Goal: Task Accomplishment & Management: Complete application form

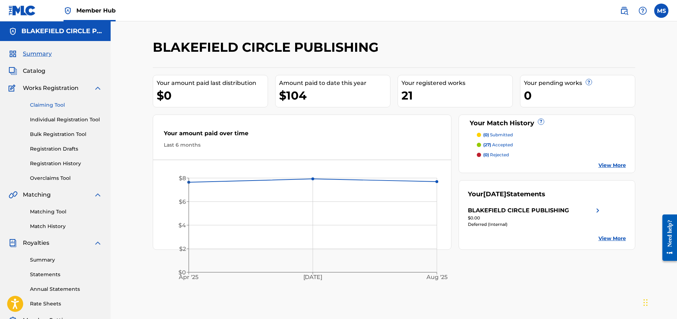
click at [61, 106] on link "Claiming Tool" at bounding box center [66, 104] width 72 height 7
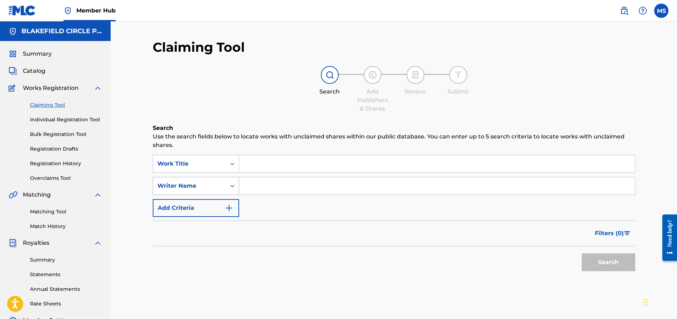
click at [214, 189] on div "Writer Name" at bounding box center [189, 186] width 64 height 9
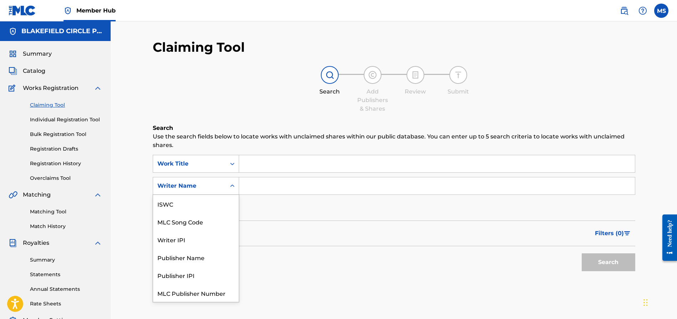
scroll to position [18, 0]
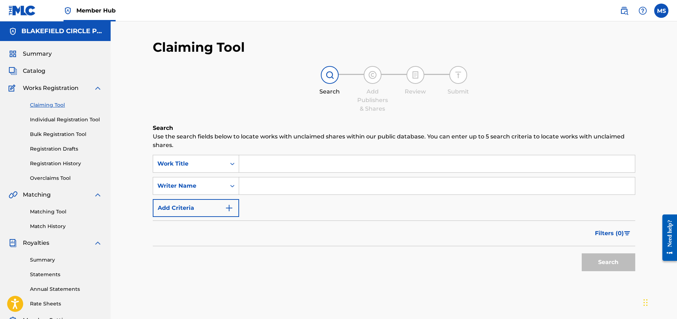
click at [295, 180] on input "Search Form" at bounding box center [437, 185] width 396 height 17
type input "Mark Sucoloski"
click at [607, 259] on button "Search" at bounding box center [608, 262] width 54 height 18
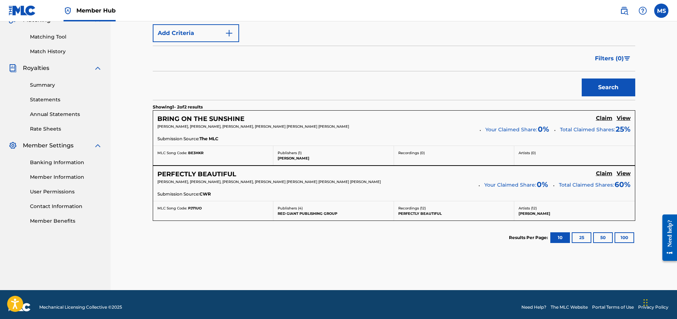
scroll to position [180, 0]
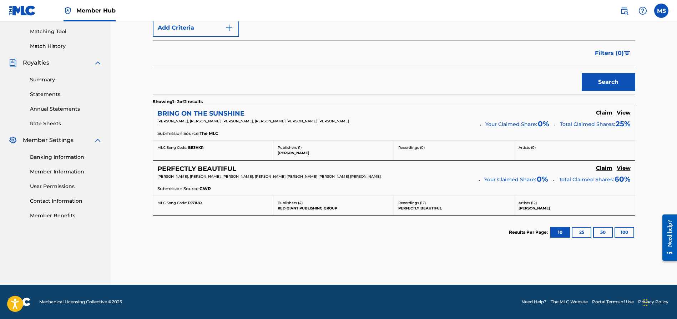
click at [215, 112] on h5 "BRING ON THE SUNSHINE" at bounding box center [200, 114] width 87 height 8
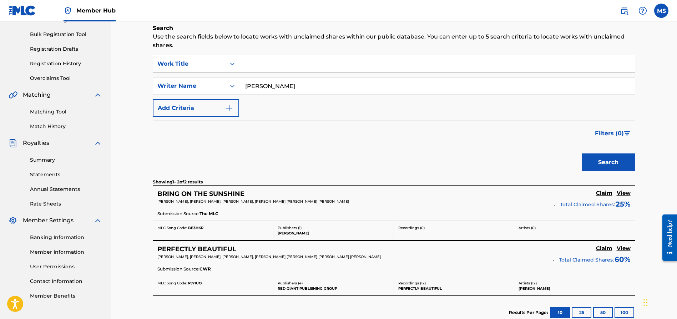
scroll to position [89, 0]
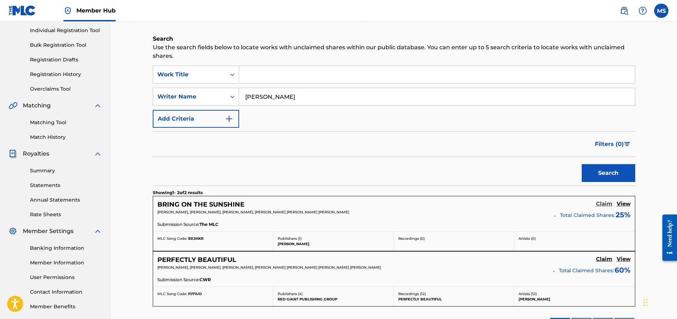
click at [609, 203] on h5 "Claim" at bounding box center [604, 203] width 16 height 7
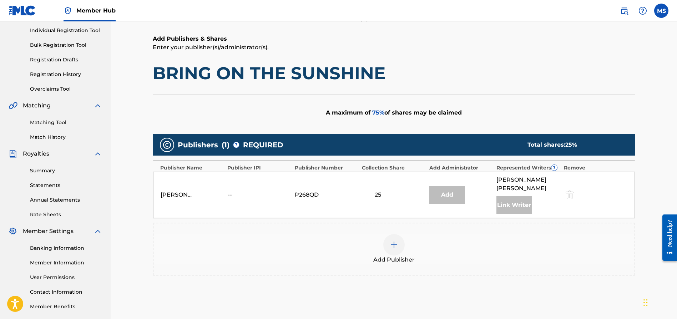
click at [517, 209] on div "Link Writer" at bounding box center [514, 205] width 36 height 18
click at [388, 185] on div "ARON ROSING -- P268QD 25 Add ARON ALEXANDER ROSING Link Writer" at bounding box center [394, 195] width 482 height 46
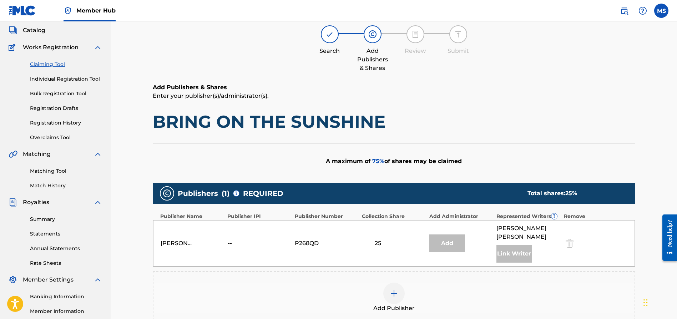
scroll to position [147, 0]
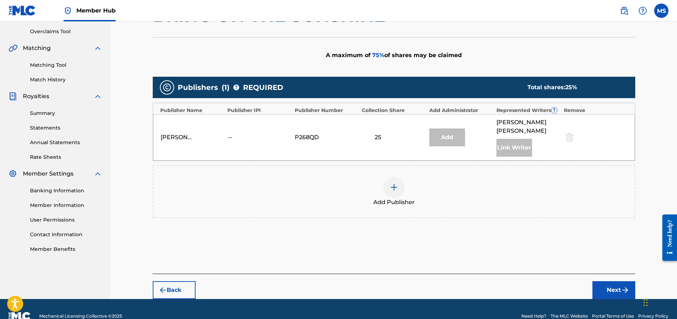
click at [399, 189] on div at bounding box center [393, 187] width 21 height 21
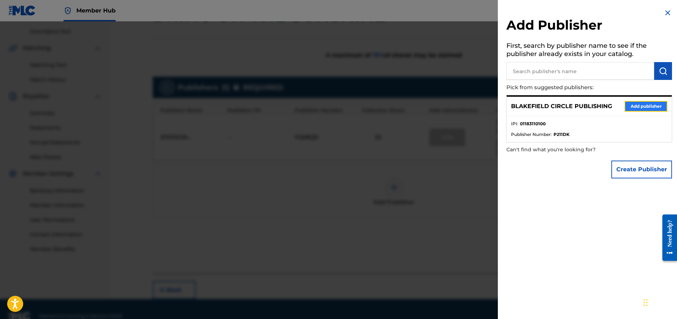
click at [637, 106] on button "Add publisher" at bounding box center [645, 106] width 43 height 11
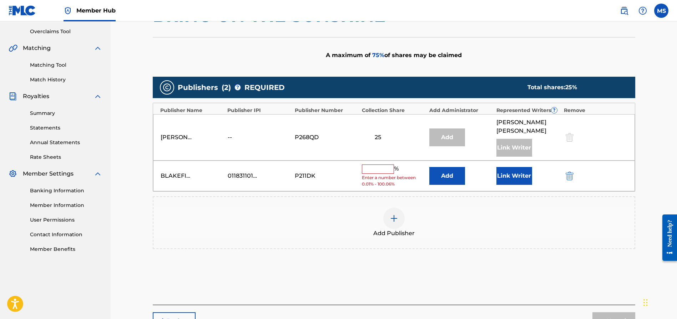
click at [381, 172] on input "text" at bounding box center [378, 168] width 32 height 9
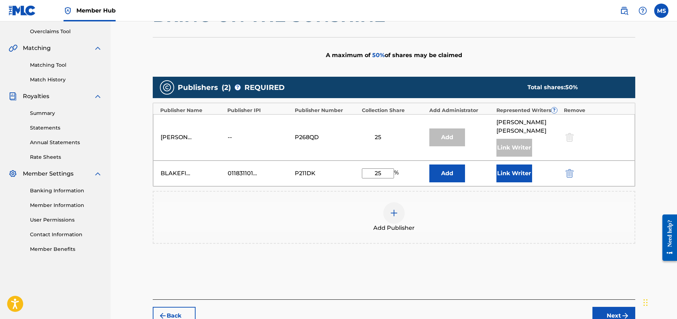
type input "25"
click at [320, 218] on div "Add Publisher" at bounding box center [393, 217] width 481 height 30
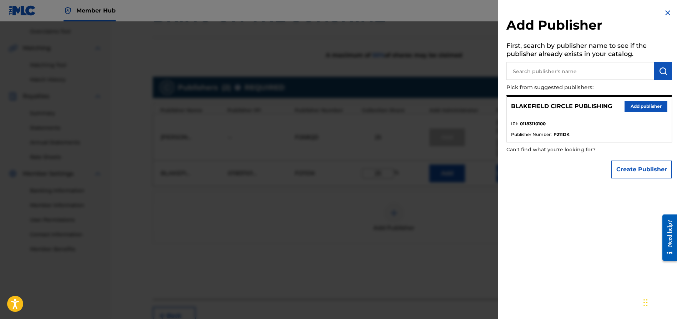
click at [332, 223] on div at bounding box center [338, 180] width 677 height 319
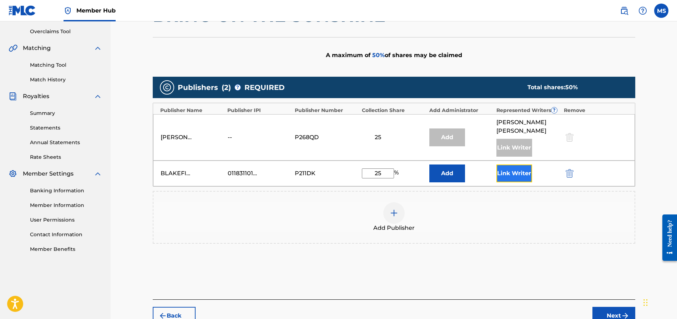
click at [518, 174] on button "Link Writer" at bounding box center [514, 173] width 36 height 18
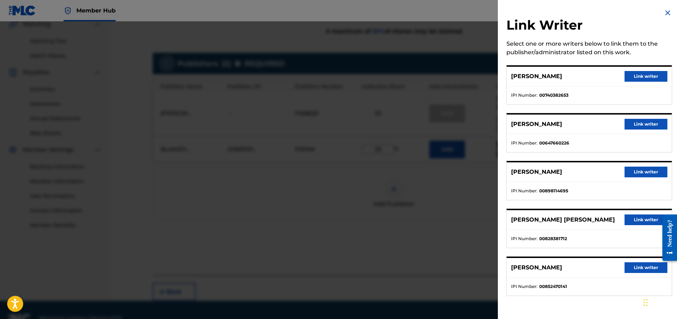
scroll to position [187, 0]
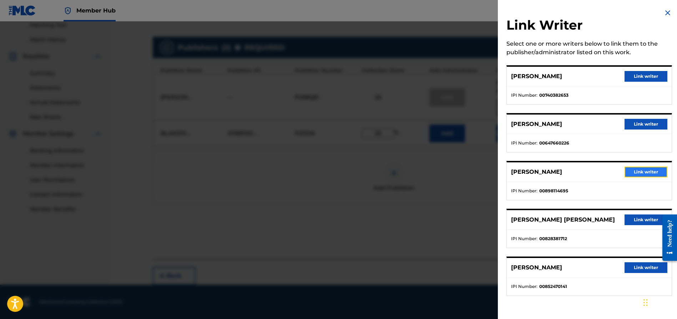
click at [644, 171] on button "Link writer" at bounding box center [645, 172] width 43 height 11
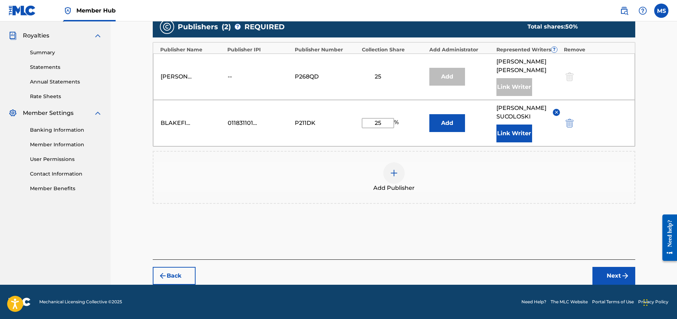
scroll to position [53, 0]
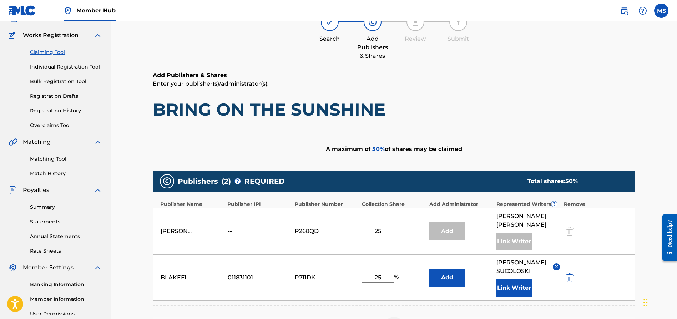
click at [42, 53] on link "Claiming Tool" at bounding box center [66, 52] width 72 height 7
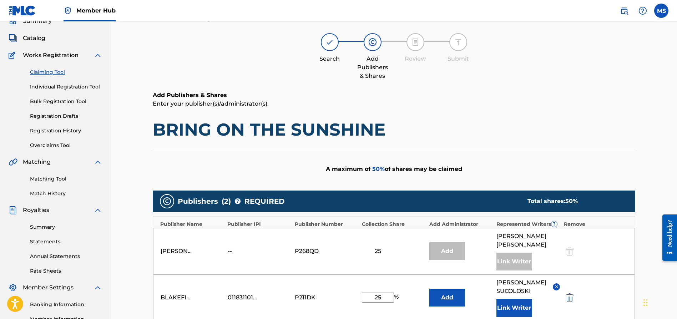
scroll to position [67, 0]
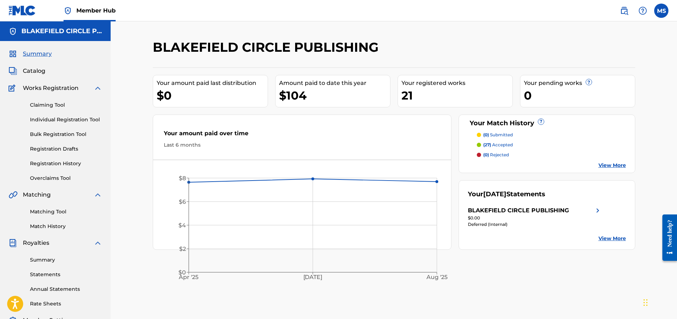
click at [57, 111] on div "Claiming Tool Individual Registration Tool Bulk Registration Tool Registration …" at bounding box center [55, 137] width 93 height 90
click at [55, 104] on link "Claiming Tool" at bounding box center [66, 104] width 72 height 7
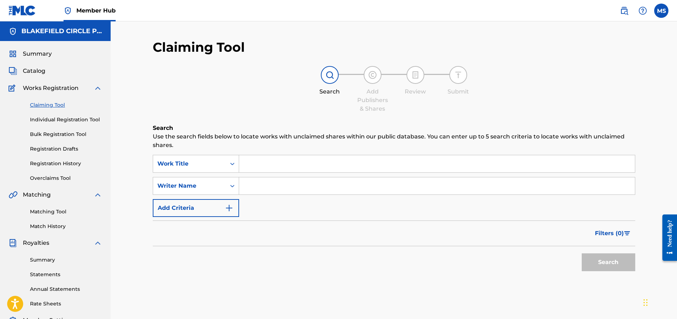
click at [281, 190] on input "Search Form" at bounding box center [437, 185] width 396 height 17
type input "Mark Sucoloski"
click at [609, 258] on button "Search" at bounding box center [608, 262] width 54 height 18
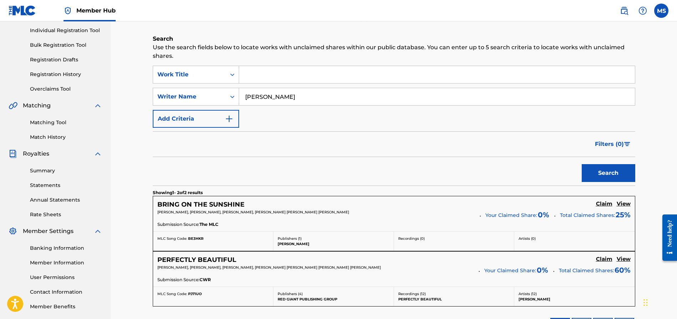
scroll to position [148, 0]
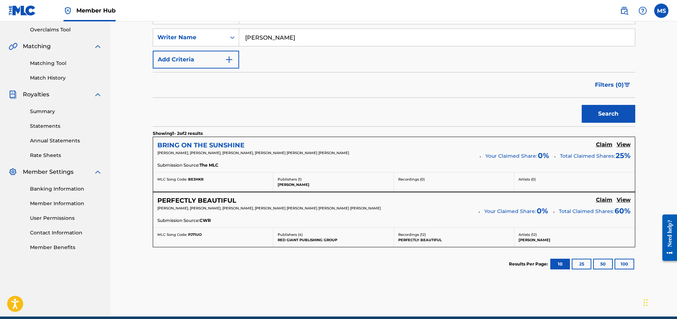
click at [218, 147] on h5 "BRING ON THE SUNSHINE" at bounding box center [200, 145] width 87 height 8
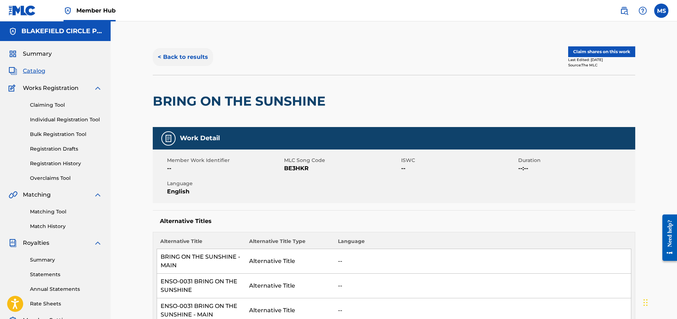
click at [169, 57] on button "< Back to results" at bounding box center [183, 57] width 60 height 18
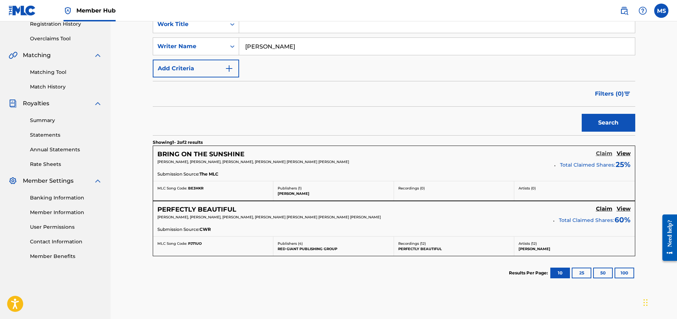
click at [605, 153] on h5 "Claim" at bounding box center [604, 153] width 16 height 7
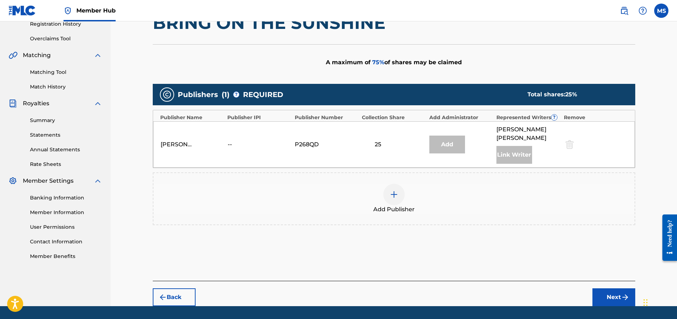
click at [390, 197] on img at bounding box center [394, 194] width 9 height 9
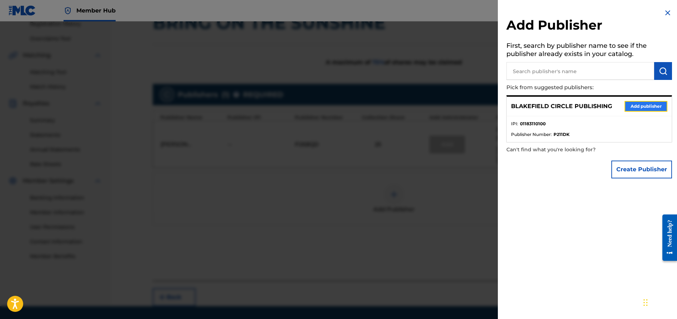
click at [632, 108] on button "Add publisher" at bounding box center [645, 106] width 43 height 11
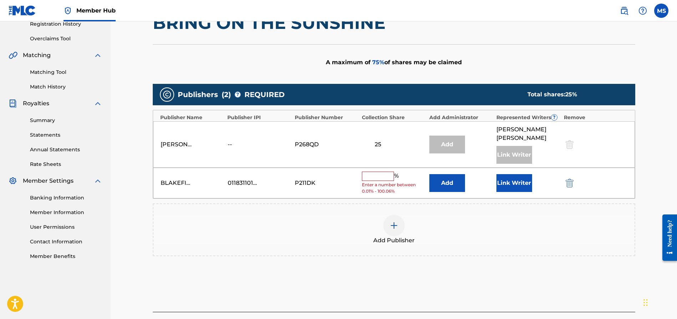
click at [383, 178] on input "text" at bounding box center [378, 176] width 32 height 9
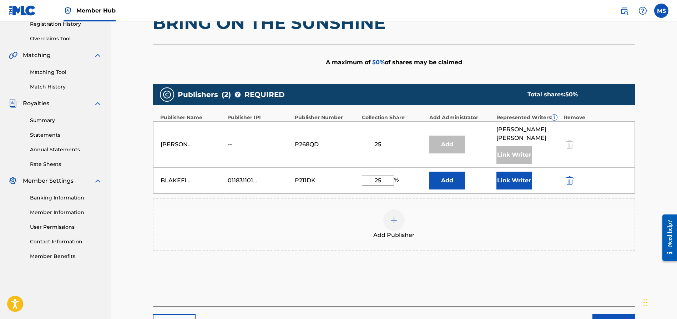
type input "25"
click at [488, 229] on div "Add Publisher" at bounding box center [393, 224] width 481 height 30
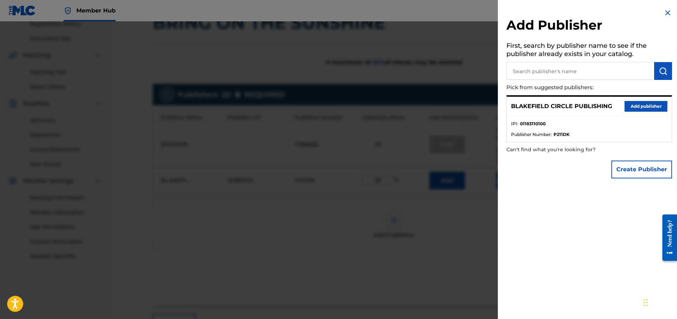
click at [348, 136] on div at bounding box center [338, 180] width 677 height 319
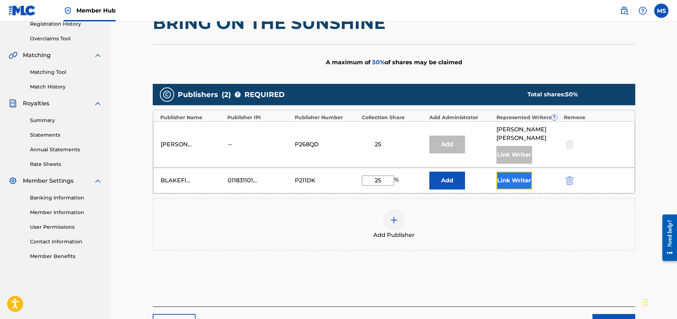
click at [508, 180] on button "Link Writer" at bounding box center [514, 181] width 36 height 18
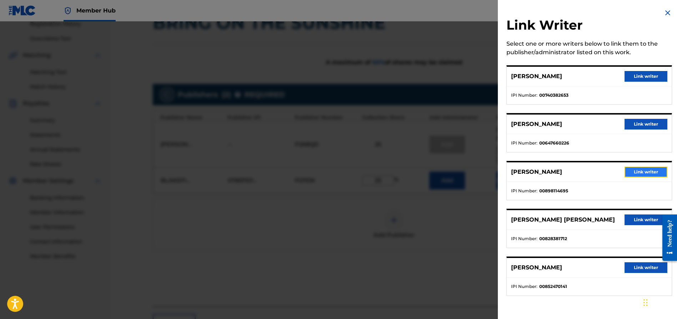
click at [634, 168] on button "Link writer" at bounding box center [645, 172] width 43 height 11
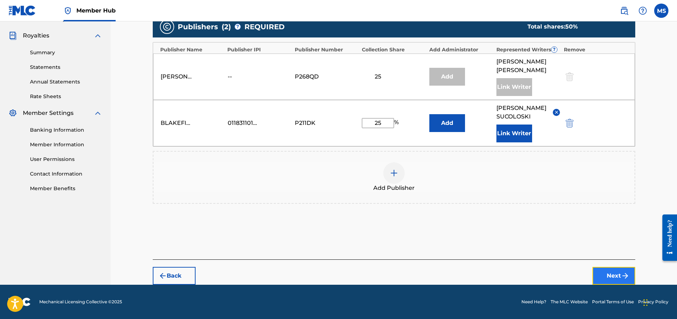
click at [610, 275] on button "Next" at bounding box center [613, 276] width 43 height 18
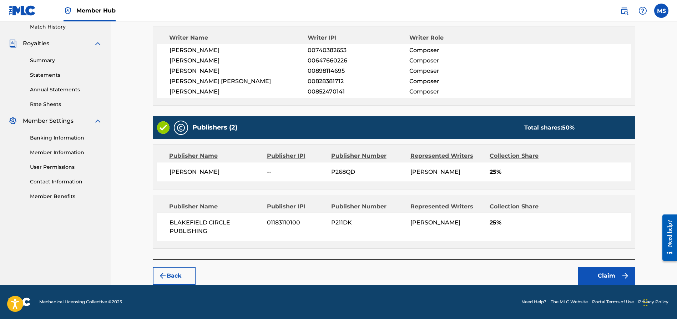
scroll to position [208, 0]
click at [589, 274] on button "Claim" at bounding box center [606, 276] width 57 height 18
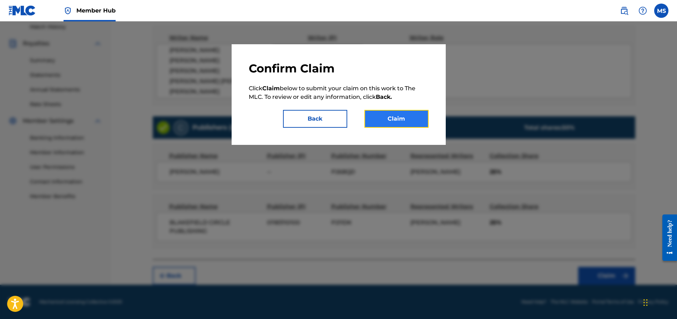
click at [401, 118] on button "Claim" at bounding box center [396, 119] width 64 height 18
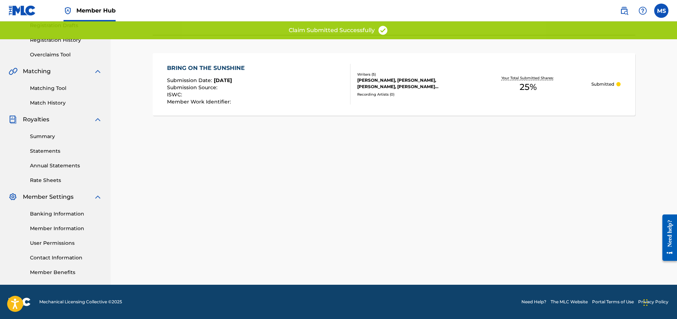
scroll to position [0, 0]
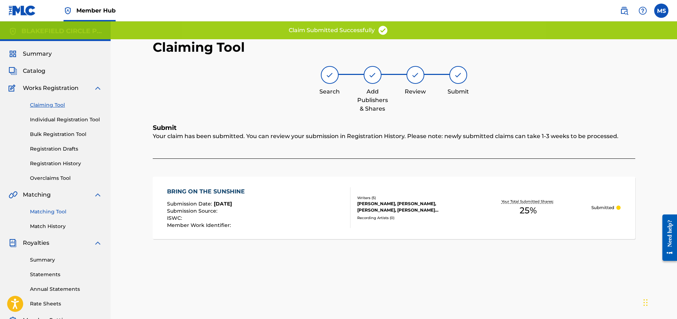
click at [61, 211] on link "Matching Tool" at bounding box center [66, 211] width 72 height 7
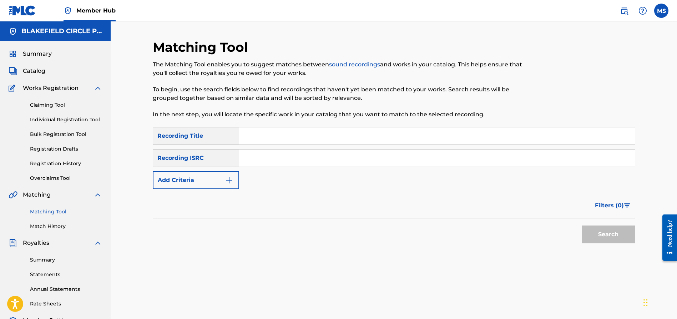
click at [255, 136] on input "Search Form" at bounding box center [437, 135] width 396 height 17
click at [247, 165] on input "Search Form" at bounding box center [437, 157] width 396 height 17
click at [227, 180] on img "Search Form" at bounding box center [229, 180] width 9 height 9
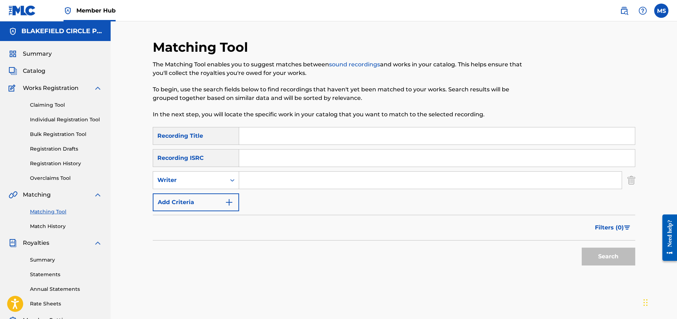
click at [283, 183] on input "Search Form" at bounding box center [430, 180] width 382 height 17
type input "mark sucoloski"
click at [594, 255] on button "Search" at bounding box center [608, 257] width 54 height 18
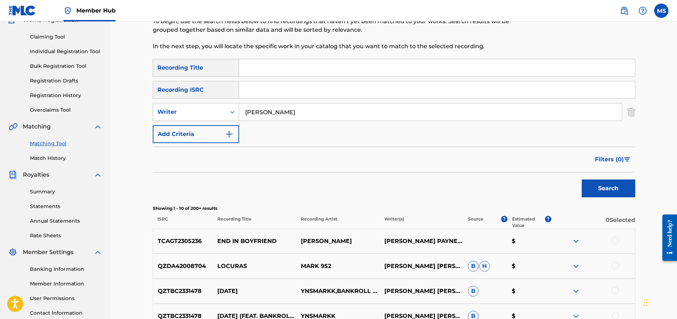
scroll to position [213, 0]
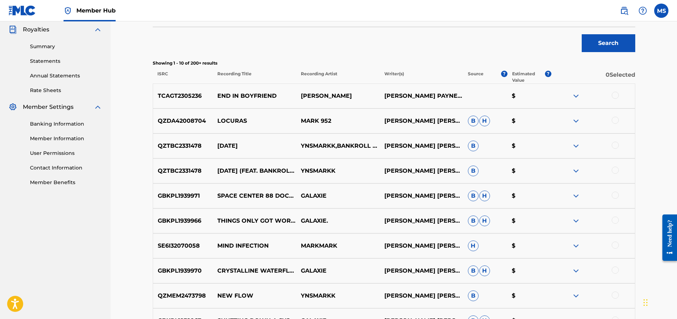
click at [614, 94] on div at bounding box center [614, 95] width 7 height 7
click at [499, 262] on button "Match 1 Group" at bounding box center [501, 261] width 79 height 18
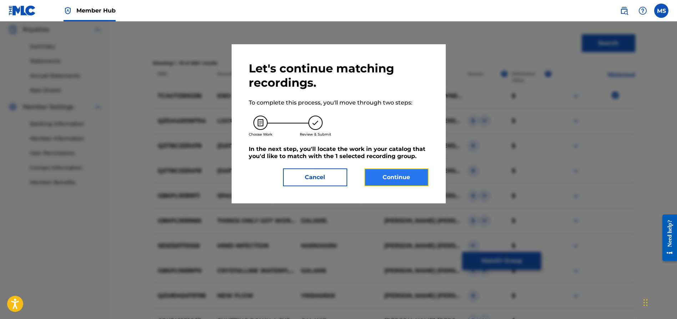
click at [396, 176] on button "Continue" at bounding box center [396, 177] width 64 height 18
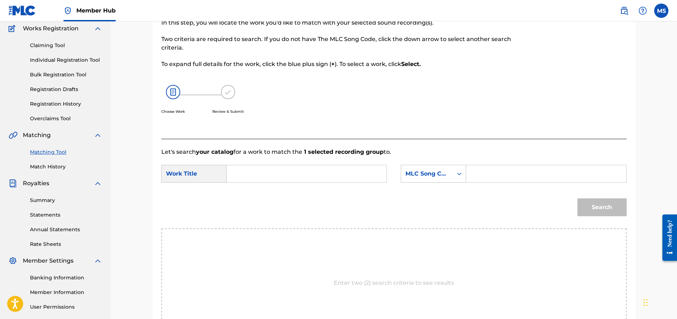
scroll to position [37, 0]
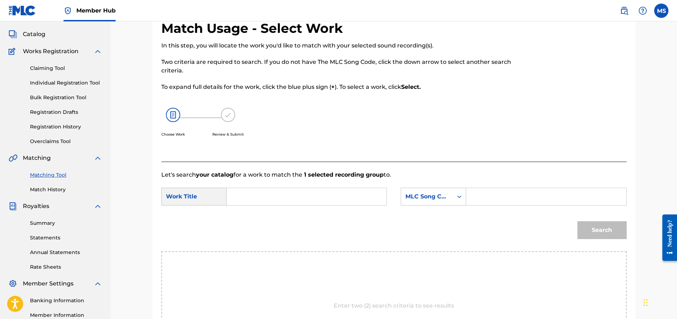
click at [493, 194] on input "Search Form" at bounding box center [546, 196] width 148 height 17
click at [315, 193] on input "Search Form" at bounding box center [307, 196] width 148 height 17
click at [250, 219] on span "boyfriend" at bounding box center [258, 221] width 28 height 7
type input "end in boyfriend"
click at [436, 199] on div "MLC Song Code" at bounding box center [426, 196] width 43 height 9
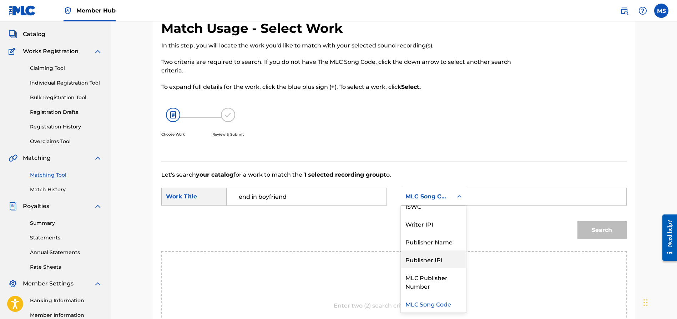
scroll to position [0, 0]
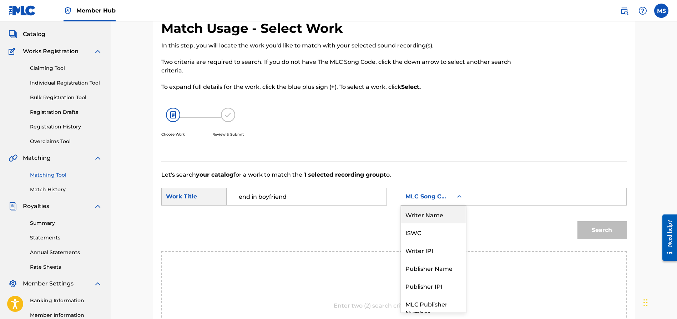
click at [425, 213] on div "Writer Name" at bounding box center [433, 214] width 65 height 18
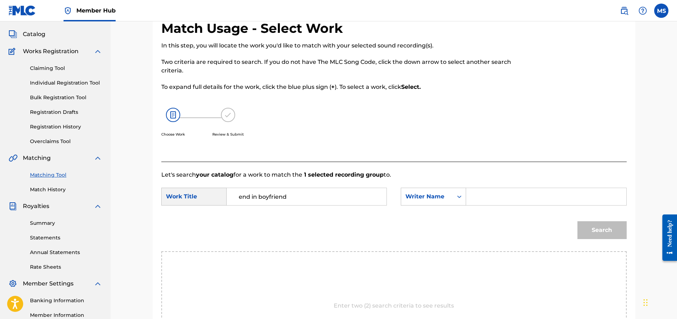
click at [497, 202] on input "Search Form" at bounding box center [546, 196] width 148 height 17
type input "mark sucoloski"
click at [616, 235] on button "Search" at bounding box center [601, 230] width 49 height 18
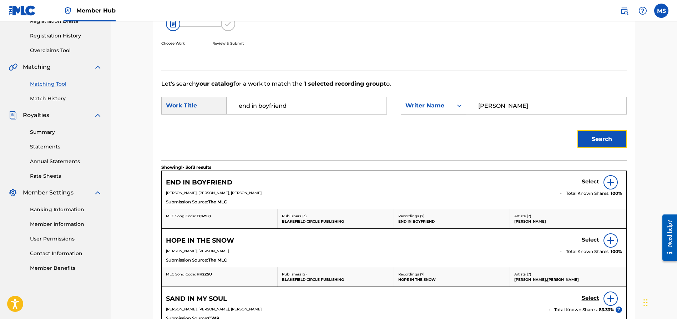
scroll to position [120, 0]
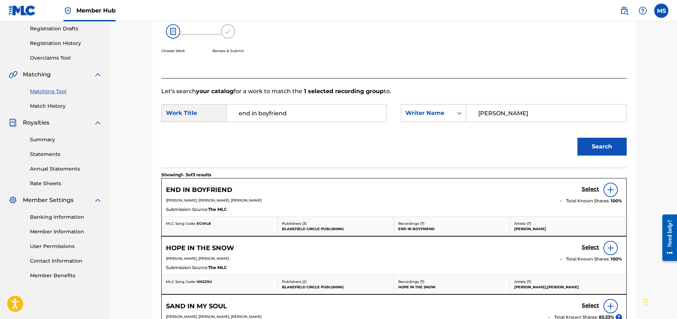
click at [612, 184] on div at bounding box center [610, 190] width 14 height 14
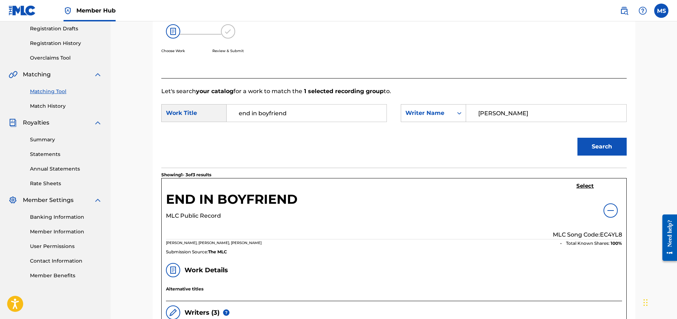
click at [604, 207] on div at bounding box center [610, 210] width 14 height 14
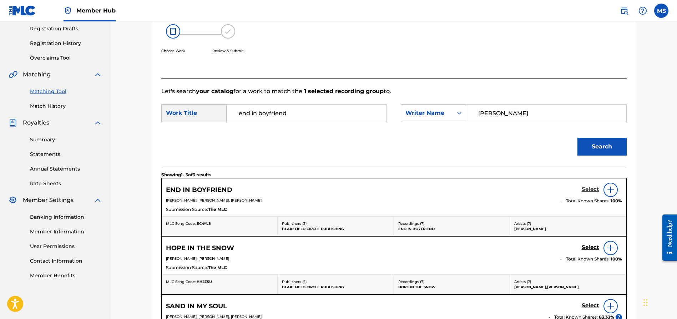
click at [589, 190] on h5 "Select" at bounding box center [589, 189] width 17 height 7
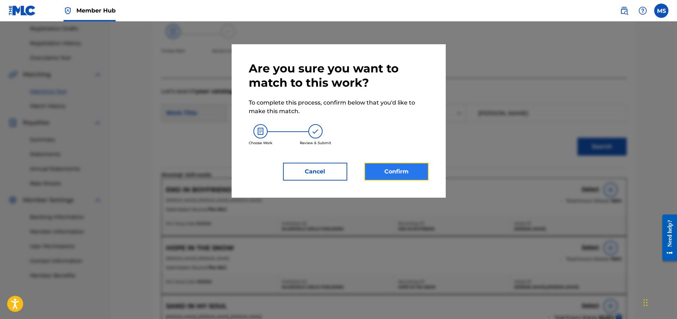
click at [373, 173] on button "Confirm" at bounding box center [396, 172] width 64 height 18
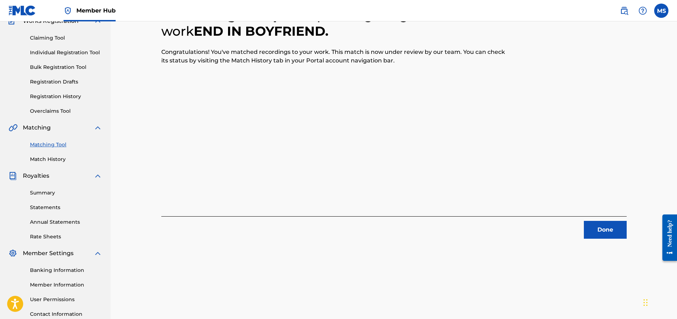
scroll to position [123, 0]
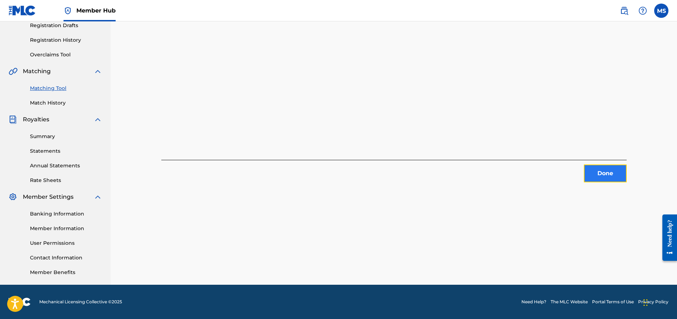
click at [598, 174] on button "Done" at bounding box center [605, 173] width 43 height 18
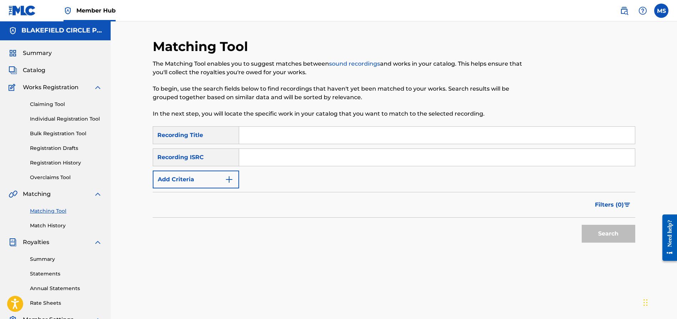
scroll to position [0, 0]
click at [59, 118] on link "Individual Registration Tool" at bounding box center [66, 119] width 72 height 7
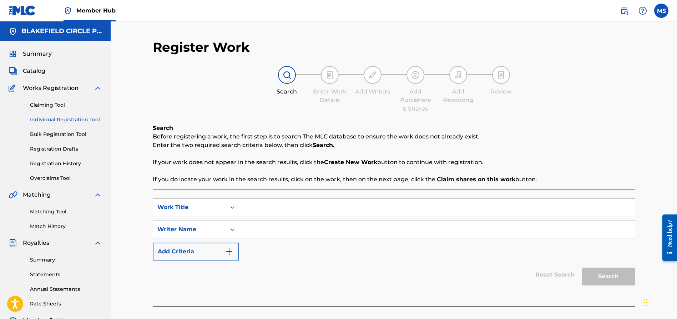
click at [285, 206] on input "Search Form" at bounding box center [437, 207] width 396 height 17
type input "Alcohol 101"
click at [259, 230] on input "Search Form" at bounding box center [437, 229] width 396 height 17
type input "Mark Sucoloski"
click at [621, 273] on button "Search" at bounding box center [608, 277] width 54 height 18
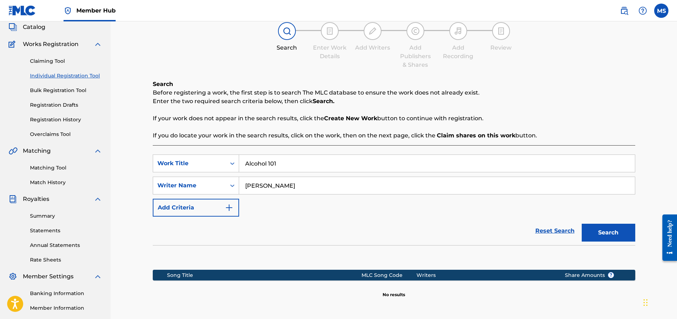
scroll to position [123, 0]
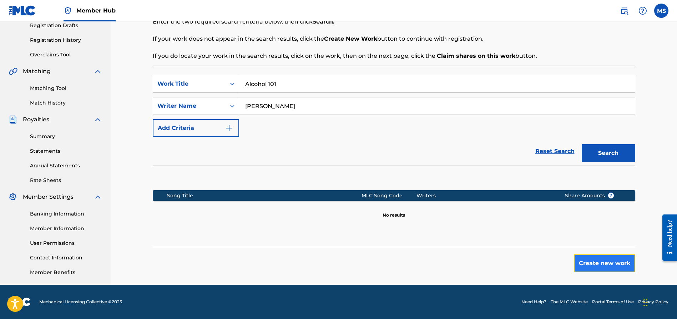
click at [595, 261] on button "Create new work" at bounding box center [604, 263] width 61 height 18
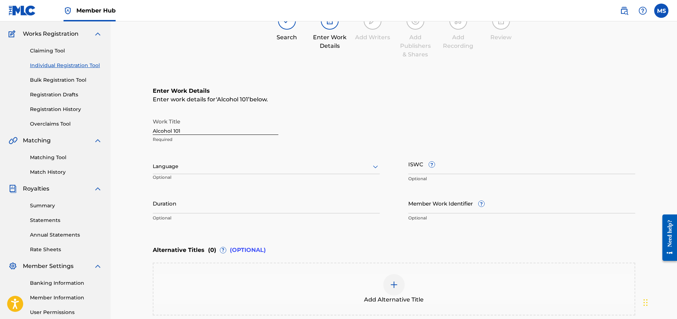
scroll to position [128, 0]
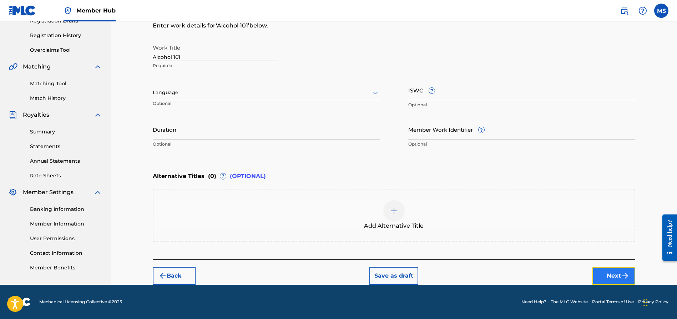
click at [626, 277] on img "submit" at bounding box center [625, 275] width 9 height 9
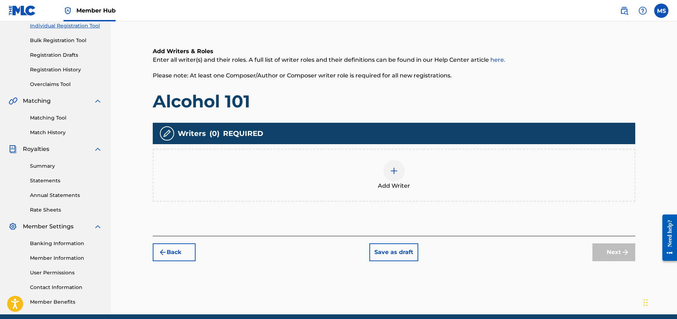
scroll to position [95, 0]
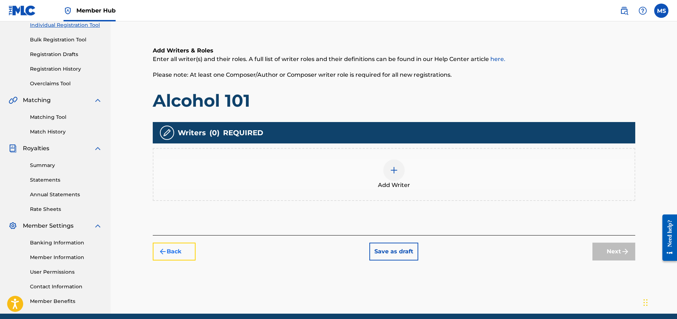
click at [172, 257] on button "Back" at bounding box center [174, 252] width 43 height 18
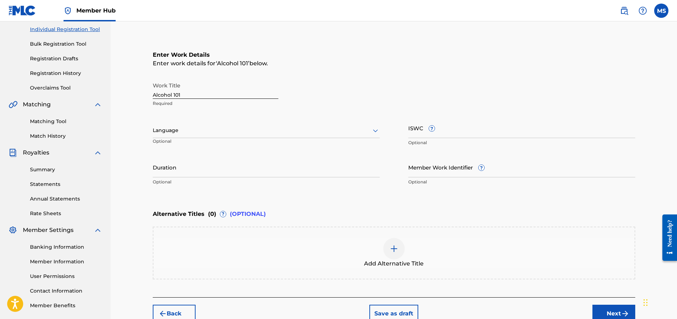
scroll to position [128, 0]
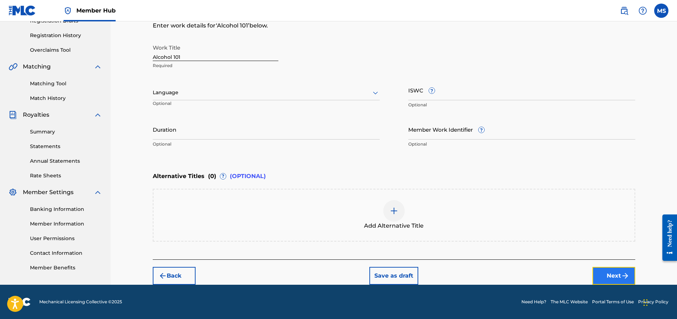
click at [603, 272] on button "Next" at bounding box center [613, 276] width 43 height 18
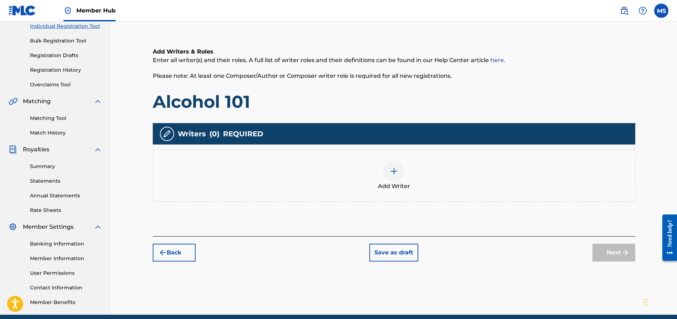
scroll to position [95, 0]
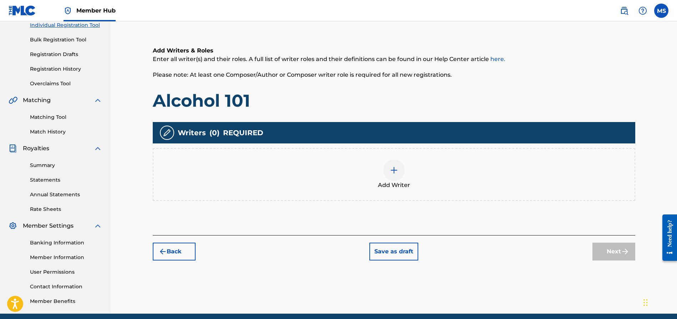
click at [388, 171] on div at bounding box center [393, 169] width 21 height 21
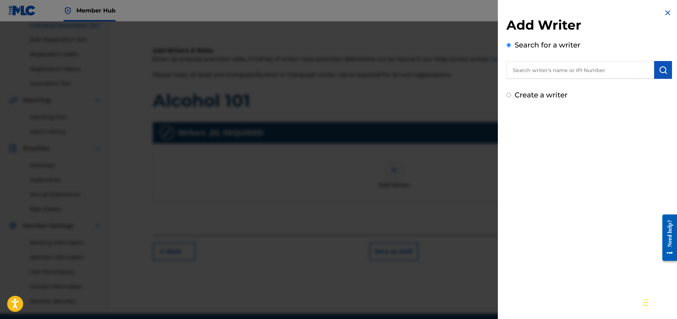
click at [562, 77] on input "text" at bounding box center [580, 70] width 148 height 18
type input "b"
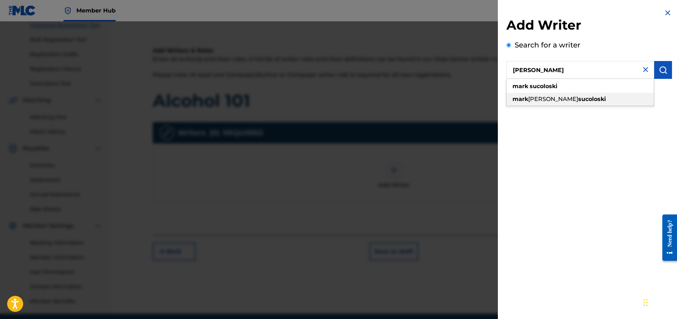
click at [578, 99] on strong "sucoloski" at bounding box center [592, 99] width 28 height 7
type input "mark thomas sucoloski"
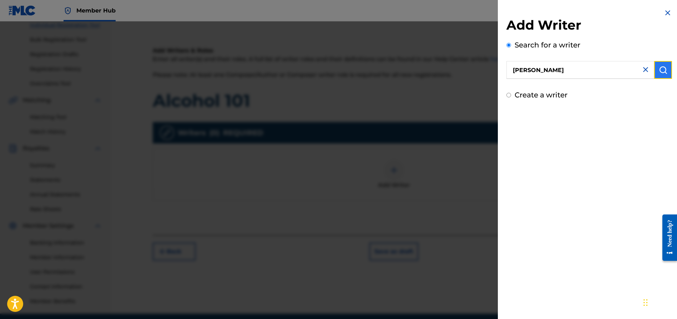
click at [658, 71] on img "submit" at bounding box center [662, 70] width 9 height 9
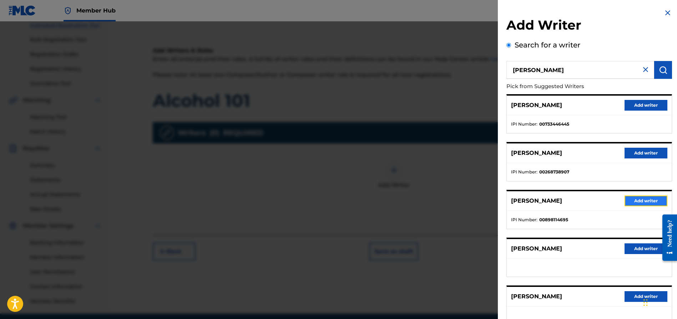
click at [646, 198] on button "Add writer" at bounding box center [645, 200] width 43 height 11
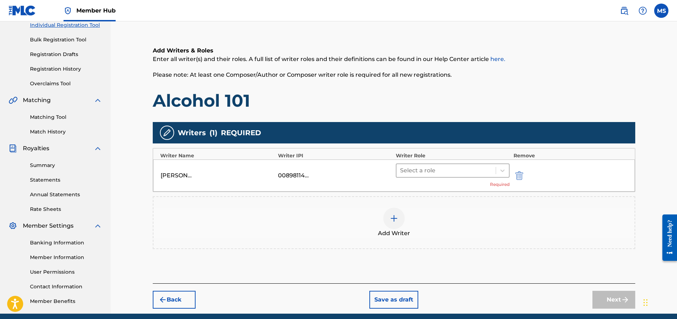
click at [452, 170] on div at bounding box center [446, 171] width 92 height 10
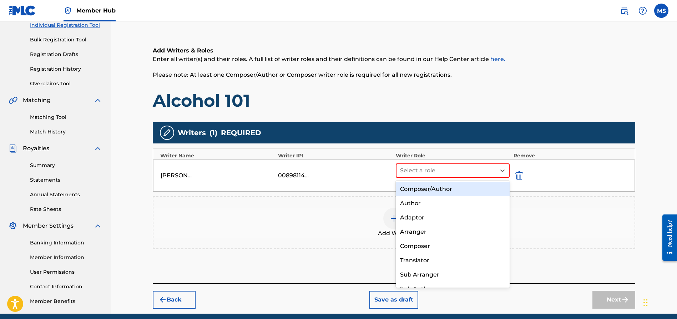
click at [441, 190] on div "Composer/Author" at bounding box center [453, 189] width 114 height 14
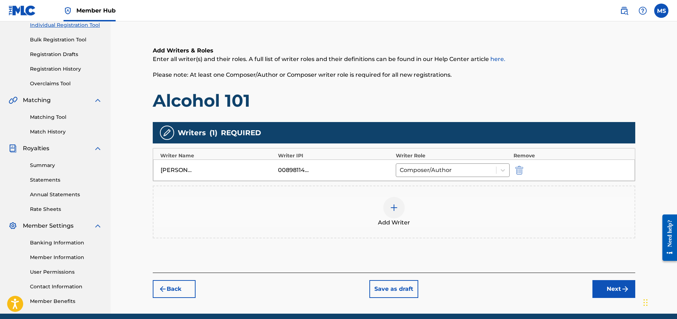
click at [394, 211] on img at bounding box center [394, 207] width 9 height 9
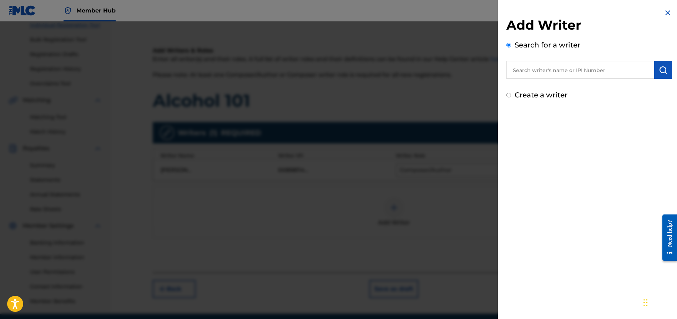
click at [530, 73] on input "text" at bounding box center [580, 70] width 148 height 18
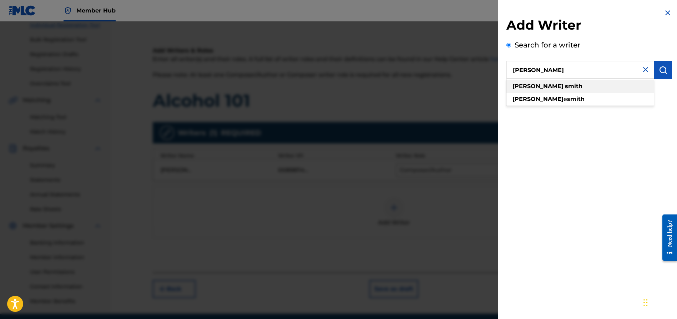
type input "stephony smith"
click at [534, 90] on div "stephony smith" at bounding box center [579, 86] width 147 height 13
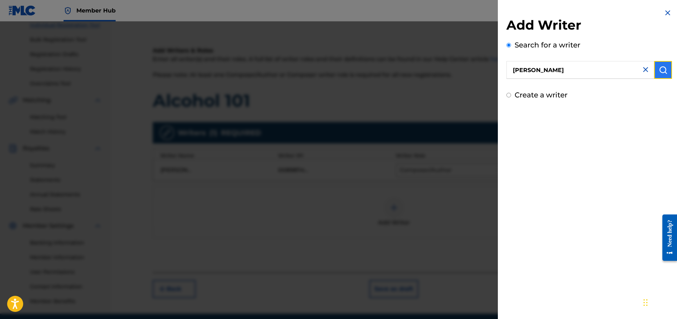
click at [658, 67] on img "submit" at bounding box center [662, 70] width 9 height 9
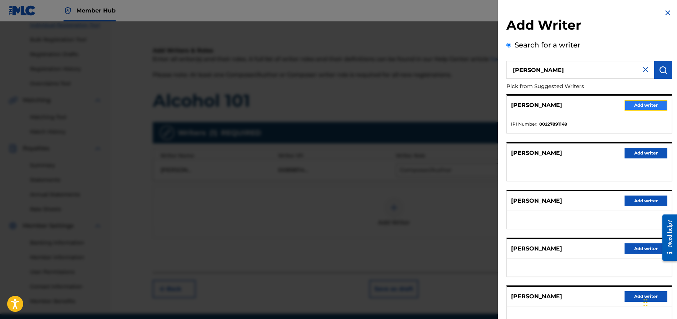
click at [644, 103] on button "Add writer" at bounding box center [645, 105] width 43 height 11
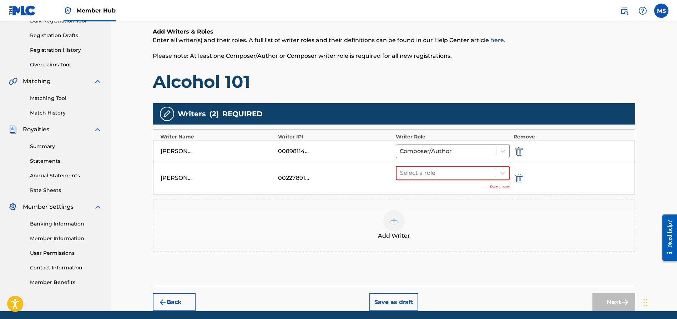
scroll to position [140, 0]
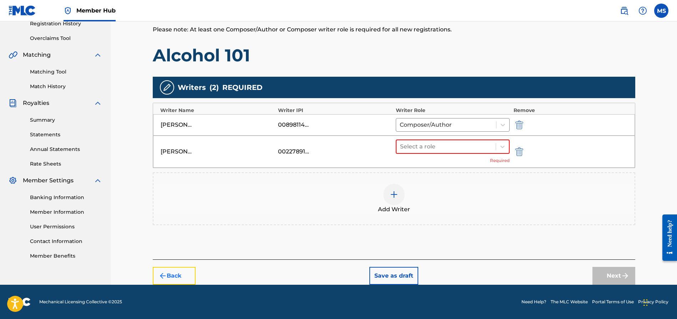
click at [178, 271] on button "Back" at bounding box center [174, 276] width 43 height 18
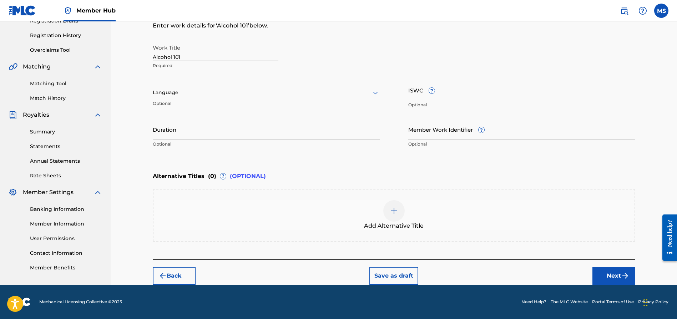
click at [460, 85] on input "ISWC ?" at bounding box center [521, 90] width 227 height 20
paste input "Legal name (include middle): Preferred stage name: Relationship Status: DOB: Ci…"
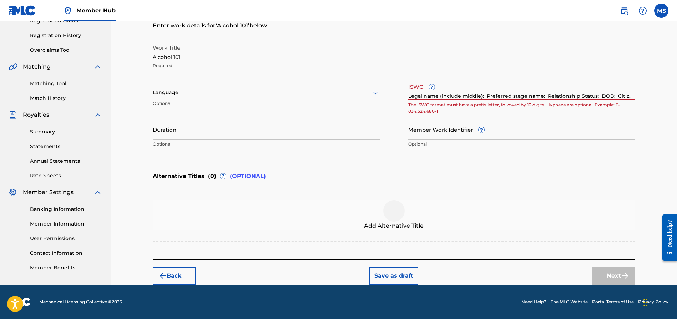
scroll to position [0, 479]
click at [476, 92] on input "Legal name (include middle): Preferred stage name: Relationship Status: DOB: Ci…" at bounding box center [521, 90] width 227 height 20
click at [476, 93] on input "Legal name (include middle): Preferred stage name: Relationship Status: DOB: Ci…" at bounding box center [521, 90] width 227 height 20
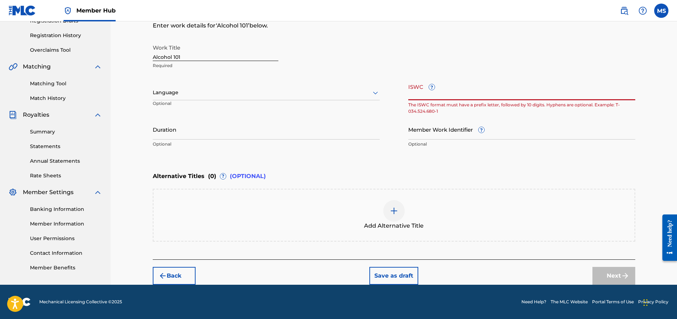
click at [476, 93] on input "Legal name (include middle): Preferred stage name: Relationship Status: DOB: Ci…" at bounding box center [521, 90] width 227 height 20
click at [483, 102] on p "The ISWC format must have a prefix letter, followed by 10 digits. Hyphens are o…" at bounding box center [521, 108] width 227 height 13
click at [485, 96] on input "Legal name (include middle): Preferred stage name: Relationship Status: DOB: Ci…" at bounding box center [521, 90] width 227 height 20
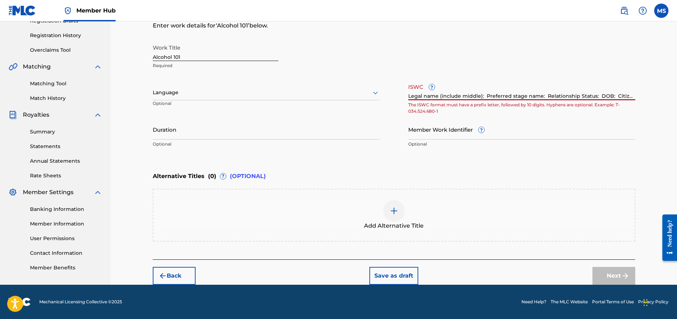
click at [485, 96] on input "Legal name (include middle): Preferred stage name: Relationship Status: DOB: Ci…" at bounding box center [521, 90] width 227 height 20
type input "Legal name (include middle): Preferred stage name: Relationship Status: DOB: Ci…"
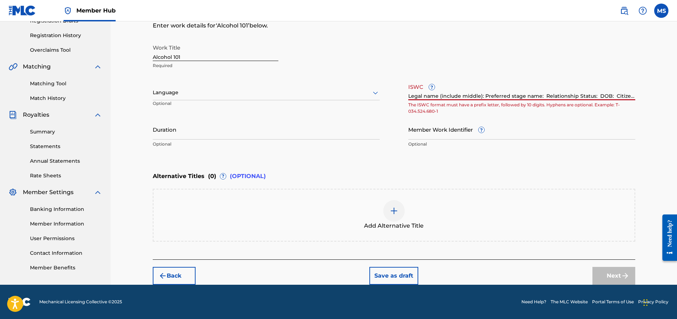
click at [507, 97] on input "Legal name (include middle): Preferred stage name: Relationship Status: DOB: Ci…" at bounding box center [521, 90] width 227 height 20
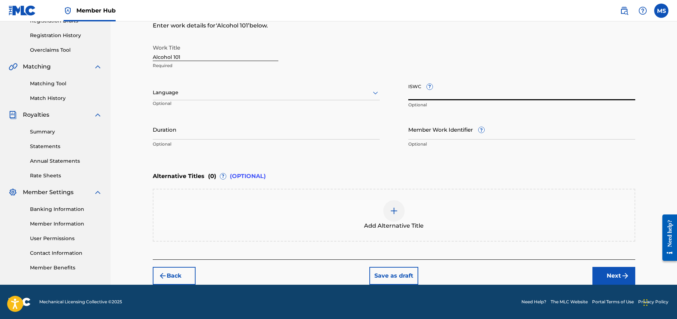
paste input "T-335.253.725-4"
type input "T-335.253.725-4"
click at [614, 275] on button "Next" at bounding box center [613, 276] width 43 height 18
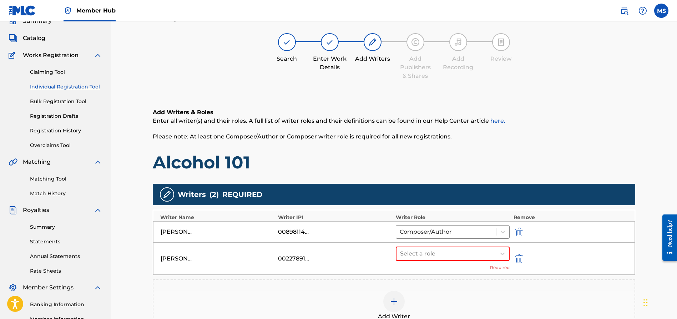
scroll to position [32, 0]
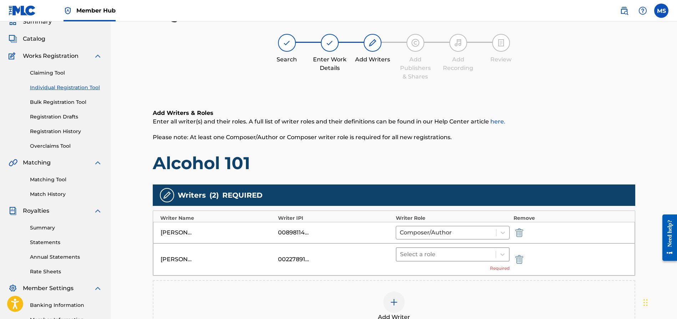
click at [448, 259] on div at bounding box center [446, 254] width 92 height 10
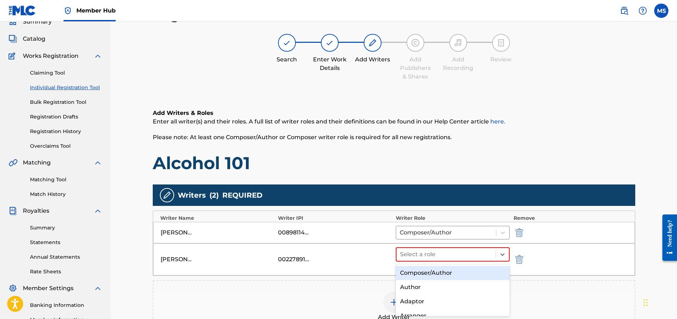
click at [444, 273] on div "Composer/Author" at bounding box center [453, 273] width 114 height 14
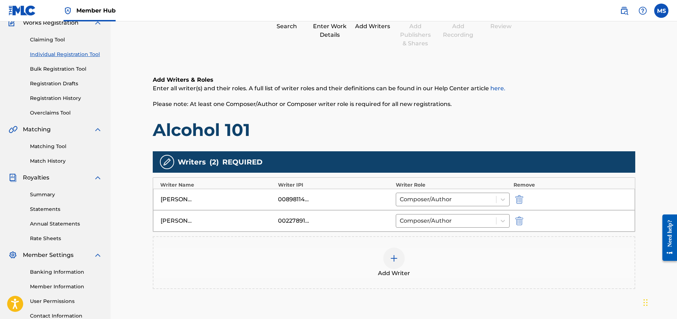
scroll to position [70, 0]
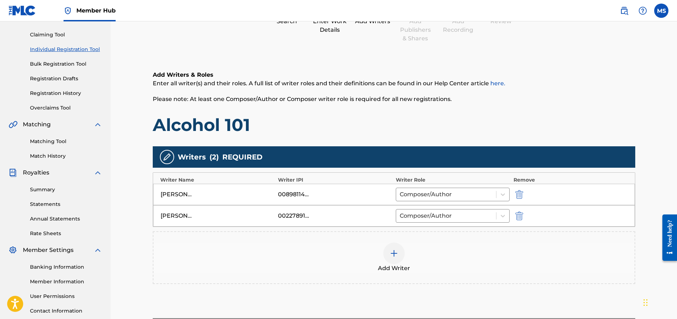
click at [396, 256] on img at bounding box center [394, 253] width 9 height 9
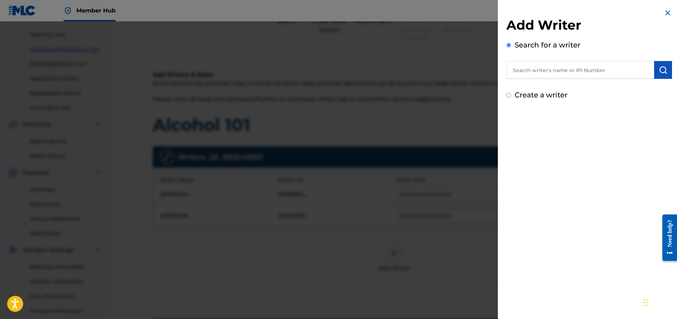
click at [570, 67] on input "text" at bounding box center [580, 70] width 148 height 18
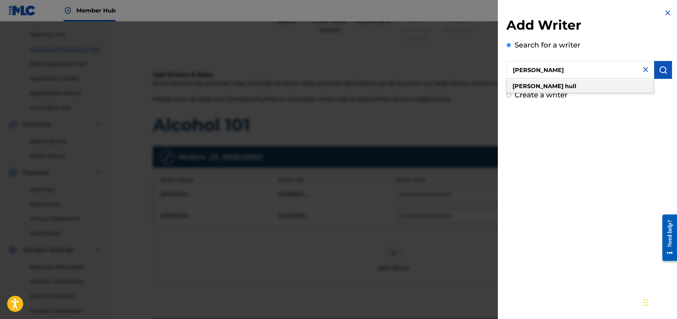
type input "braden hull"
click at [584, 84] on div "braden hull" at bounding box center [579, 86] width 147 height 13
click at [658, 66] on img "submit" at bounding box center [662, 70] width 9 height 9
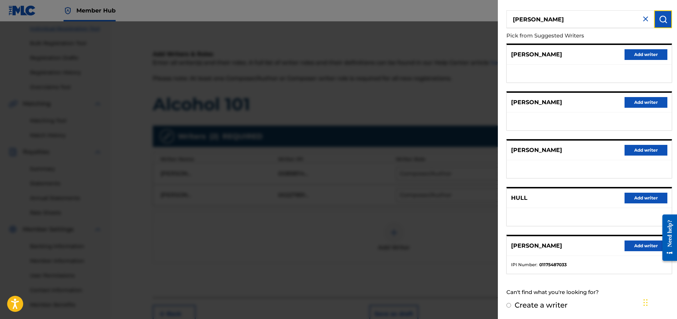
scroll to position [126, 0]
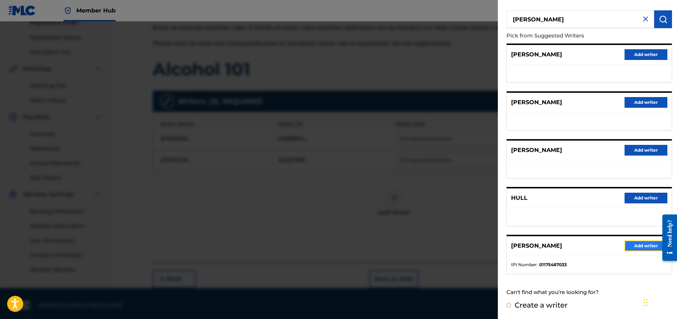
click at [632, 245] on button "Add writer" at bounding box center [645, 245] width 43 height 11
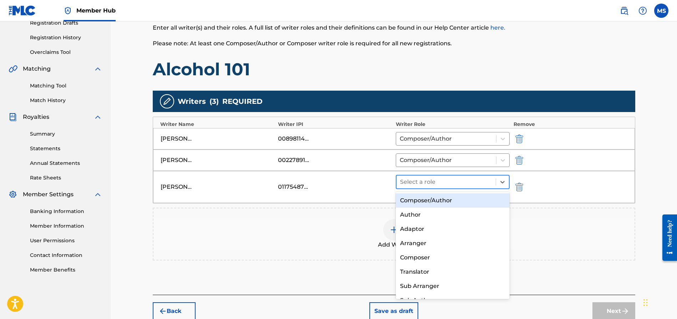
click at [443, 183] on div at bounding box center [446, 182] width 92 height 10
click at [437, 199] on div "Composer/Author" at bounding box center [453, 200] width 114 height 14
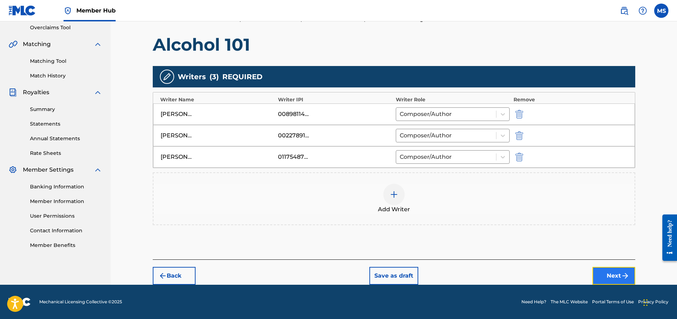
click at [627, 273] on img "submit" at bounding box center [625, 275] width 9 height 9
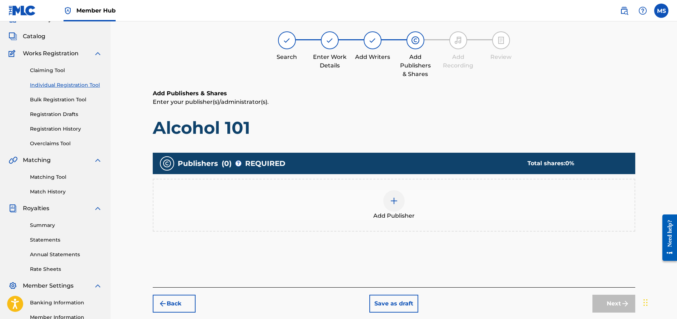
scroll to position [32, 0]
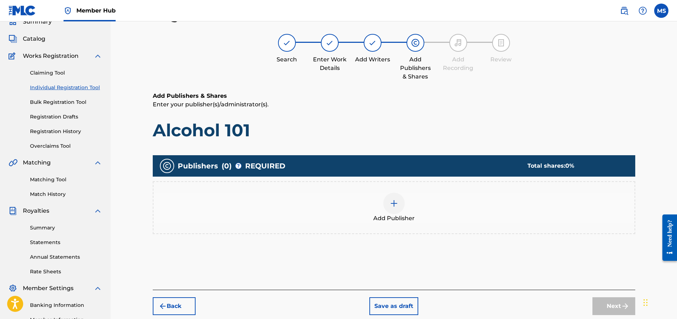
click at [393, 203] on img at bounding box center [394, 203] width 9 height 9
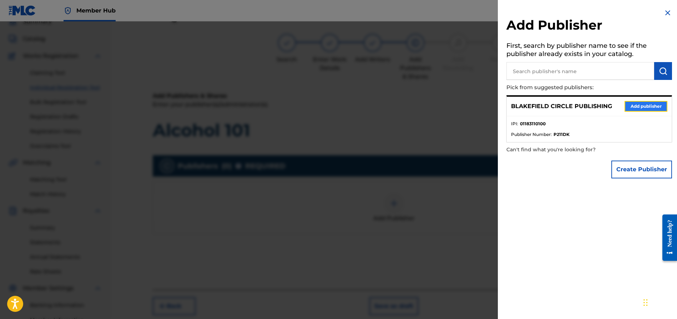
click at [645, 107] on button "Add publisher" at bounding box center [645, 106] width 43 height 11
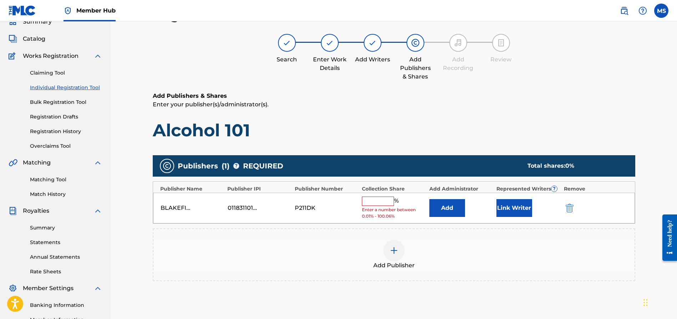
click at [377, 199] on input "text" at bounding box center [378, 201] width 32 height 9
type input "33.33"
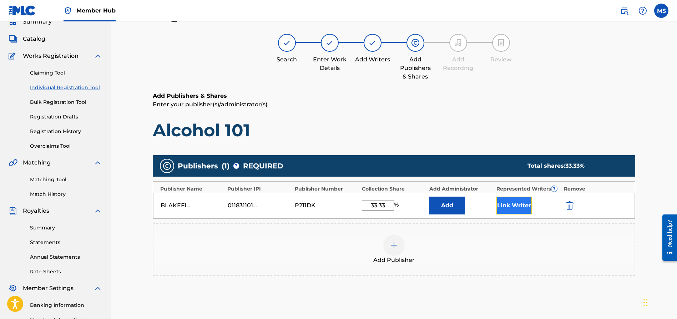
click at [521, 208] on button "Link Writer" at bounding box center [514, 206] width 36 height 18
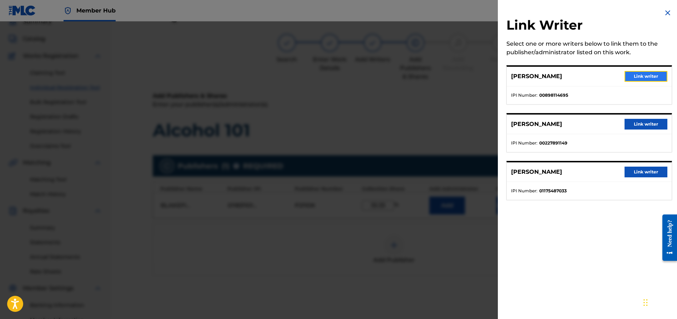
click at [639, 75] on button "Link writer" at bounding box center [645, 76] width 43 height 11
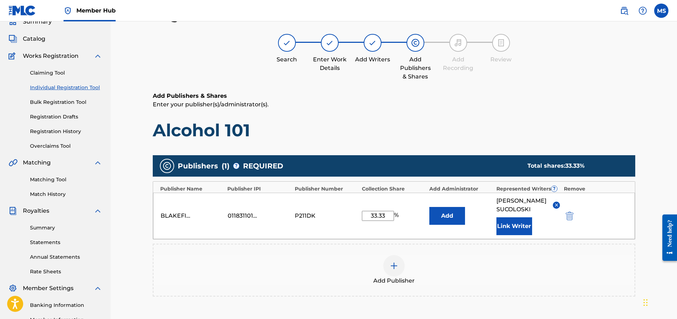
click at [392, 270] on div at bounding box center [393, 265] width 21 height 21
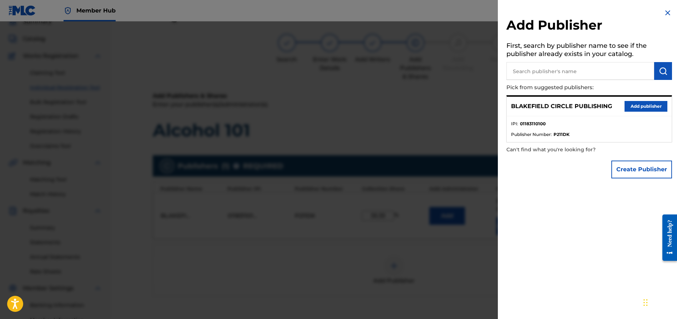
click at [552, 76] on input "text" at bounding box center [580, 71] width 148 height 18
type input "souljet"
click at [658, 75] on img "submit" at bounding box center [662, 71] width 9 height 9
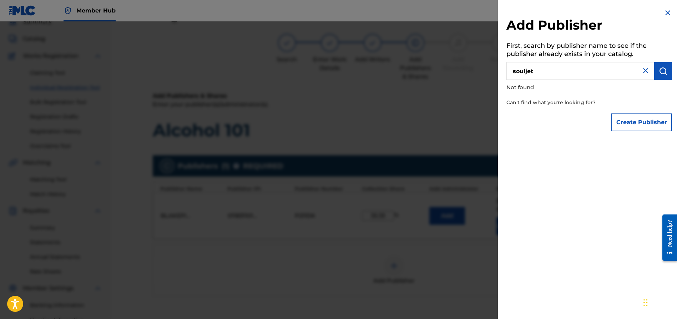
click at [644, 69] on img at bounding box center [645, 70] width 9 height 9
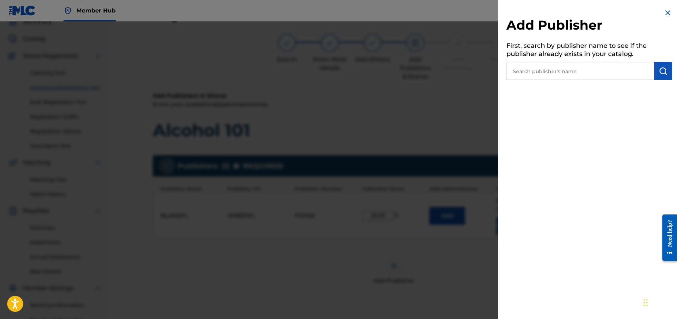
click at [418, 78] on div at bounding box center [338, 180] width 677 height 319
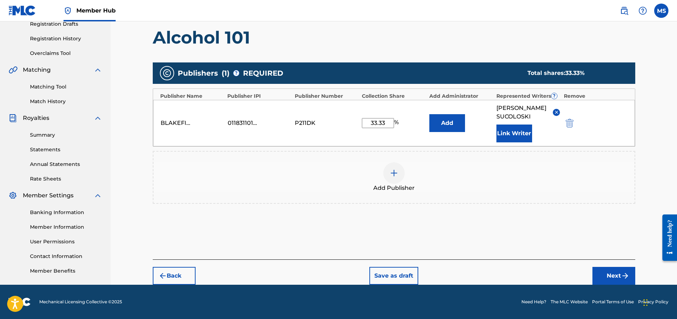
scroll to position [0, 0]
click at [609, 273] on button "Next" at bounding box center [613, 276] width 43 height 18
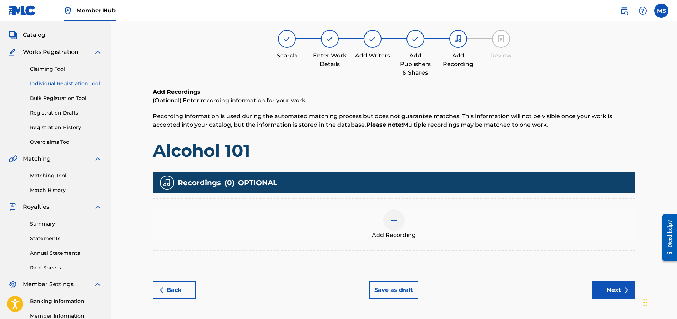
scroll to position [32, 0]
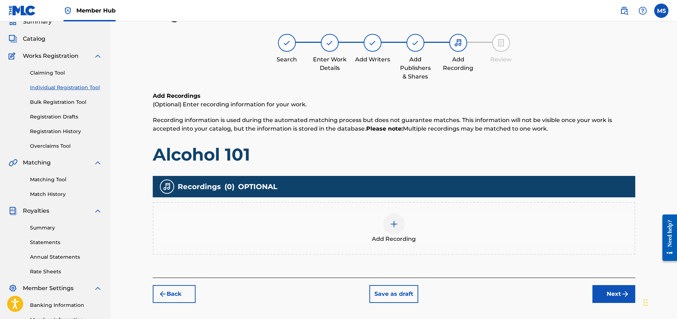
click at [392, 229] on div at bounding box center [393, 223] width 21 height 21
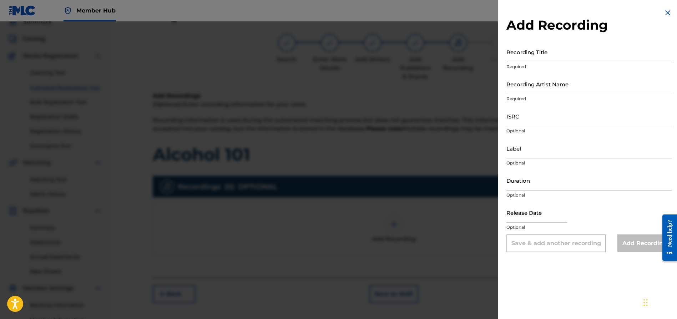
click at [534, 57] on input "Recording Title" at bounding box center [589, 52] width 166 height 20
type input "Alcohol 101"
click at [551, 88] on input "Recording Artist Name" at bounding box center [589, 84] width 166 height 20
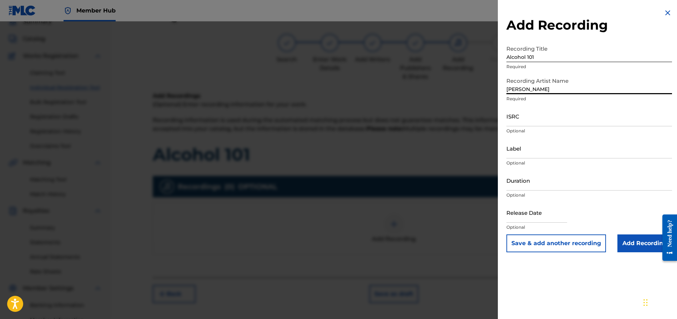
type input "Braden Hull"
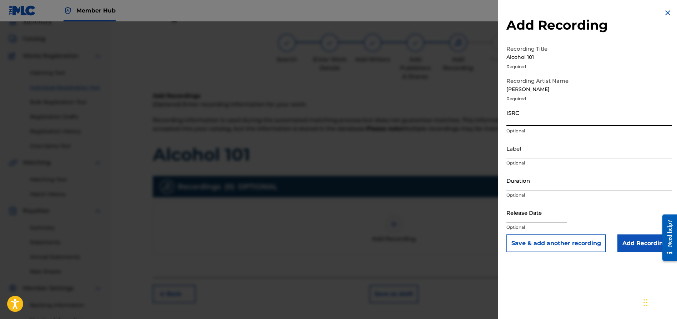
paste input "QMDA72575245"
type input "QMDA72575245"
click at [538, 151] on input "Label" at bounding box center [589, 148] width 166 height 20
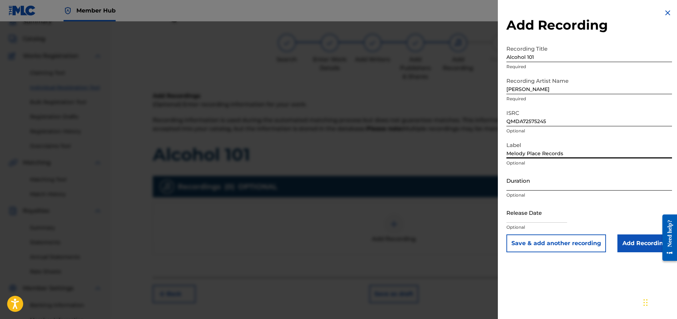
type input "Melody Place Records"
click at [528, 188] on input "Duration" at bounding box center [589, 180] width 166 height 20
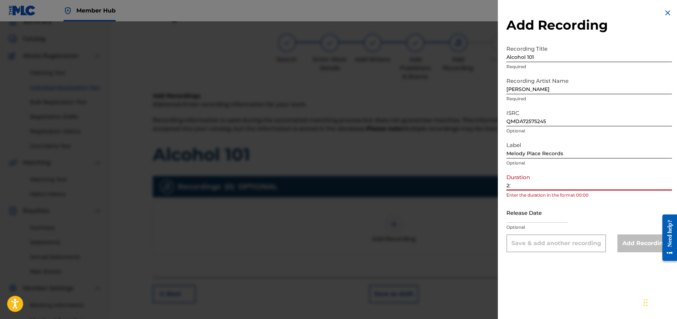
type input "2"
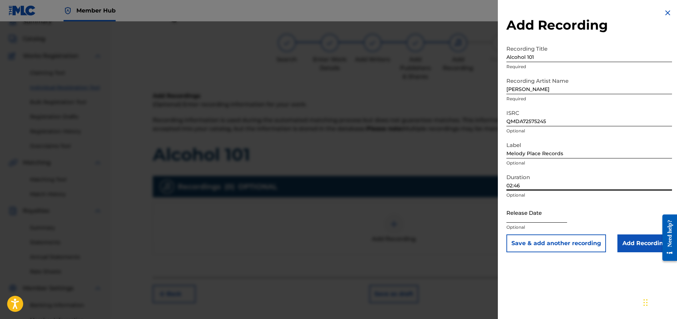
type input "02:46"
click at [515, 212] on input "text" at bounding box center [536, 212] width 61 height 20
select select "8"
select select "2025"
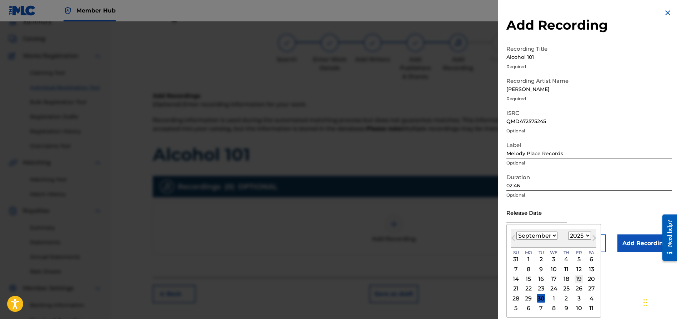
click at [579, 278] on div "19" at bounding box center [578, 279] width 9 height 9
type input "September 19 2025"
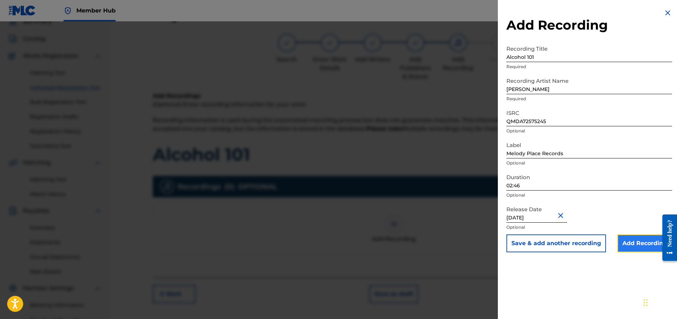
click at [640, 244] on input "Add Recording" at bounding box center [644, 243] width 55 height 18
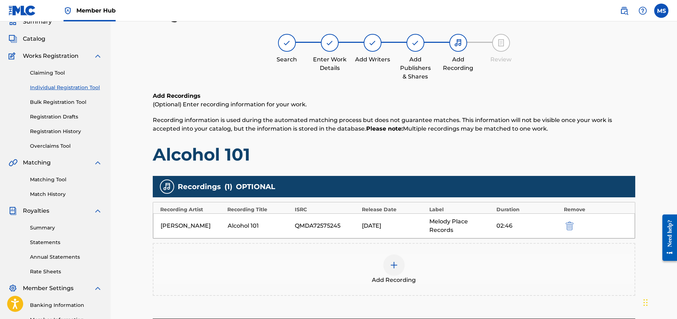
scroll to position [123, 0]
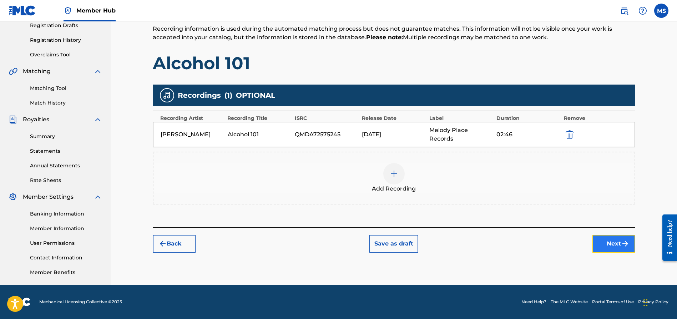
click at [605, 241] on button "Next" at bounding box center [613, 244] width 43 height 18
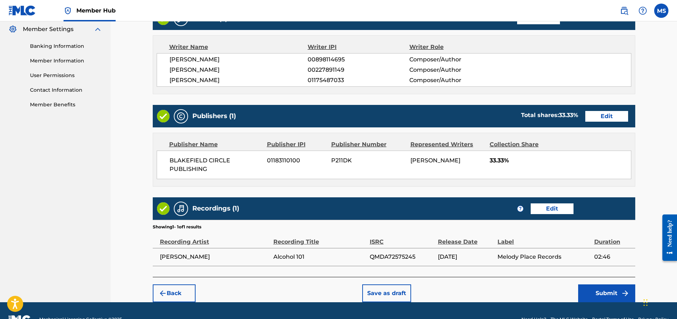
scroll to position [309, 0]
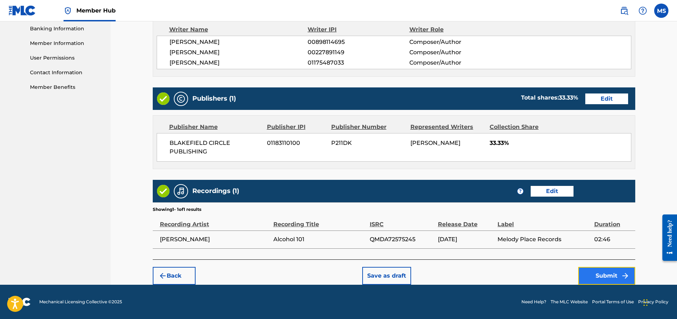
click at [601, 278] on button "Submit" at bounding box center [606, 276] width 57 height 18
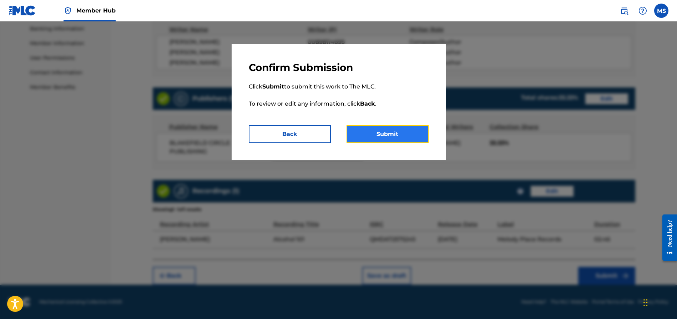
click at [412, 137] on button "Submit" at bounding box center [387, 134] width 82 height 18
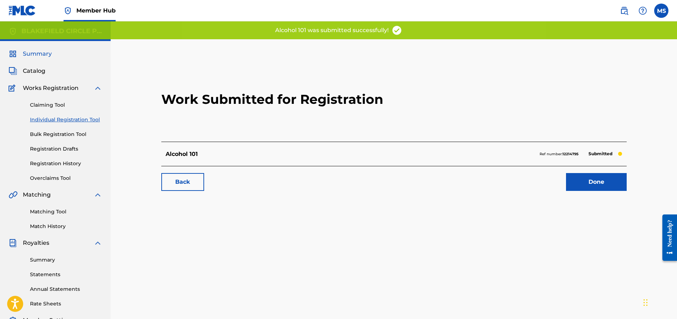
click at [36, 53] on span "Summary" at bounding box center [37, 54] width 29 height 9
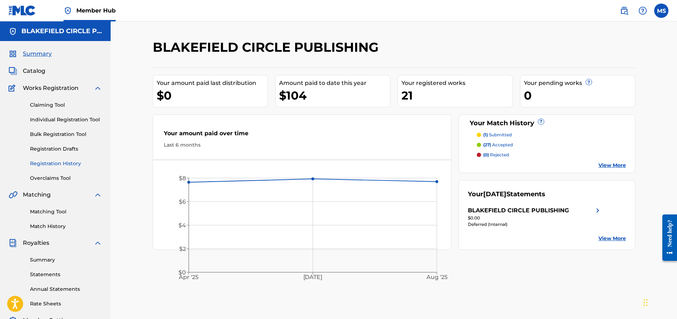
click at [65, 163] on link "Registration History" at bounding box center [66, 163] width 72 height 7
